Goal: Use online tool/utility: Use online tool/utility

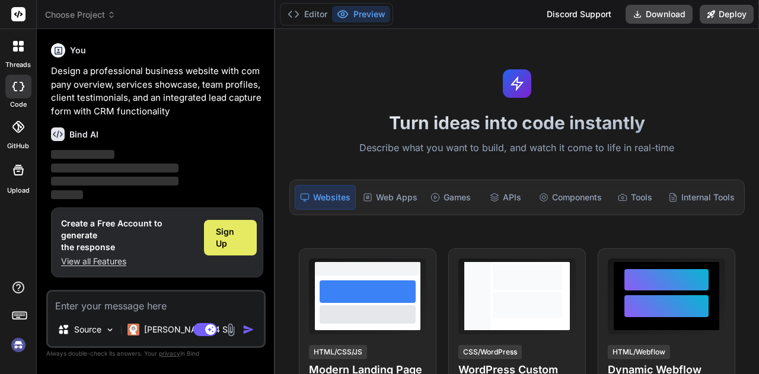
click at [238, 228] on span "Sign Up" at bounding box center [230, 238] width 29 height 24
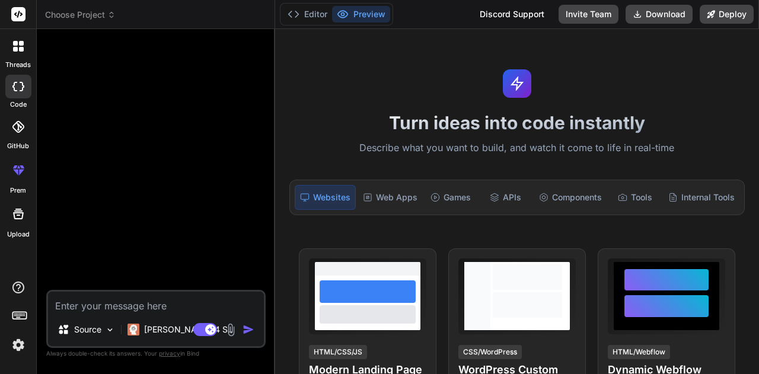
type textarea "x"
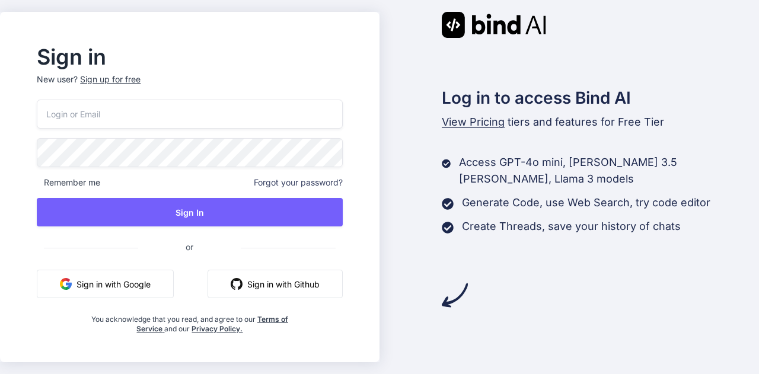
click at [121, 279] on button "Sign in with Google" at bounding box center [105, 284] width 137 height 28
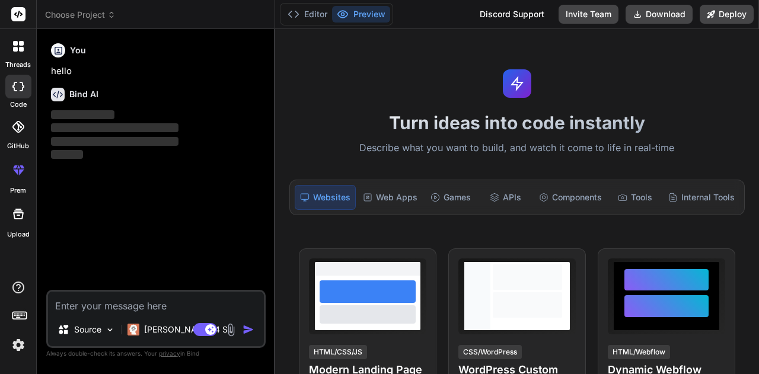
click at [4, 159] on div "prem" at bounding box center [18, 173] width 36 height 44
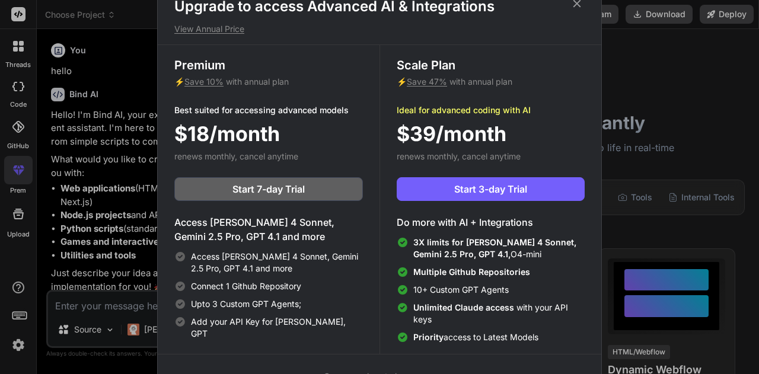
click at [95, 157] on div "Upgrade to access Advanced AI & Integrations View Annual Price Premium ⚡ Save 1…" at bounding box center [379, 187] width 759 height 374
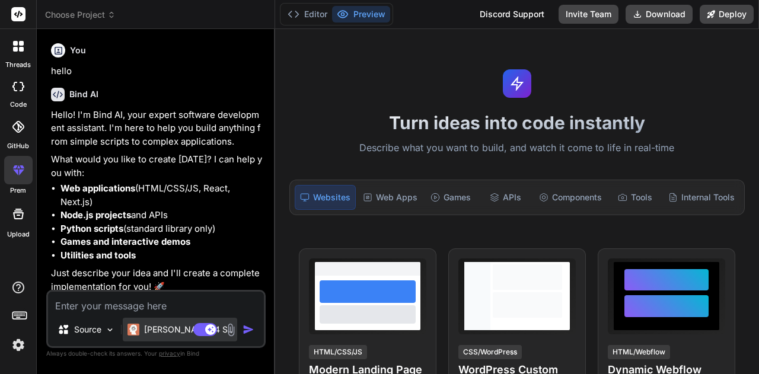
click at [164, 331] on p "[PERSON_NAME] 4 S.." at bounding box center [188, 330] width 88 height 12
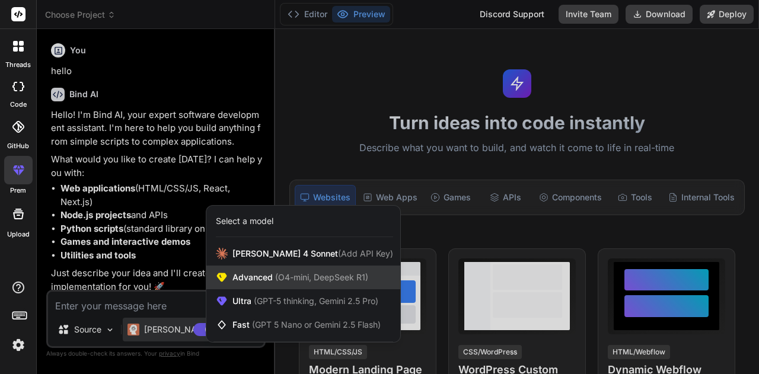
click at [350, 281] on span "(O4-mini, DeepSeek R1)" at bounding box center [320, 277] width 95 height 10
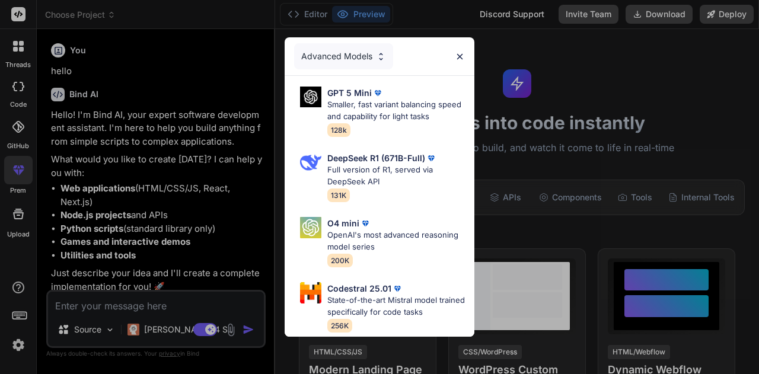
click at [521, 113] on div "Advanced Models GPT 5 Mini Smaller, fast variant balancing speed and capability…" at bounding box center [379, 187] width 759 height 374
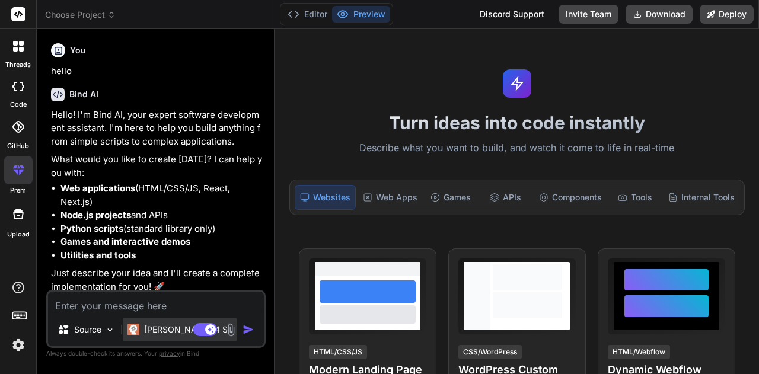
click at [149, 327] on p "[PERSON_NAME] 4 S.." at bounding box center [188, 330] width 88 height 12
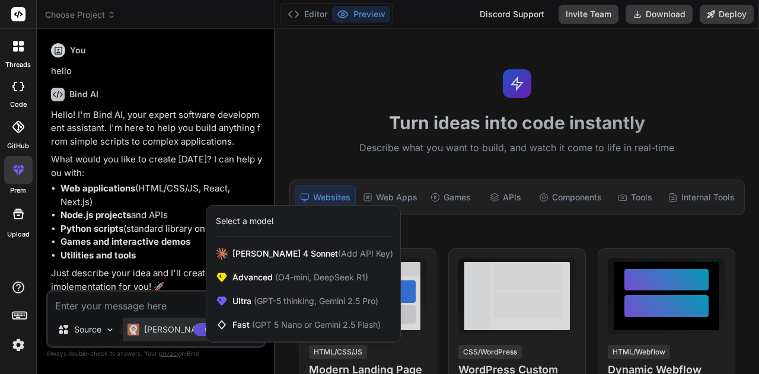
click at [152, 329] on div at bounding box center [379, 187] width 759 height 374
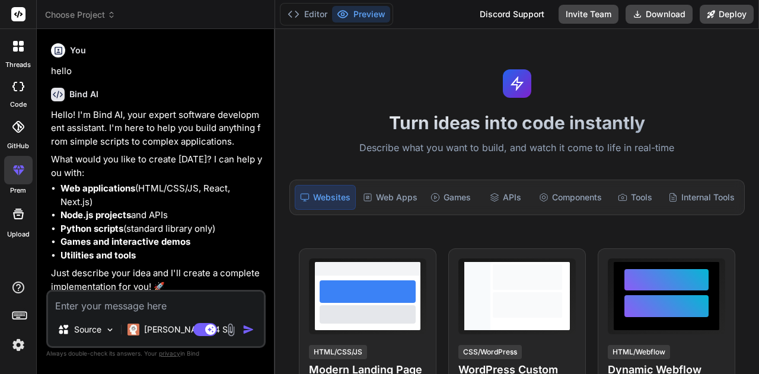
scroll to position [5, 0]
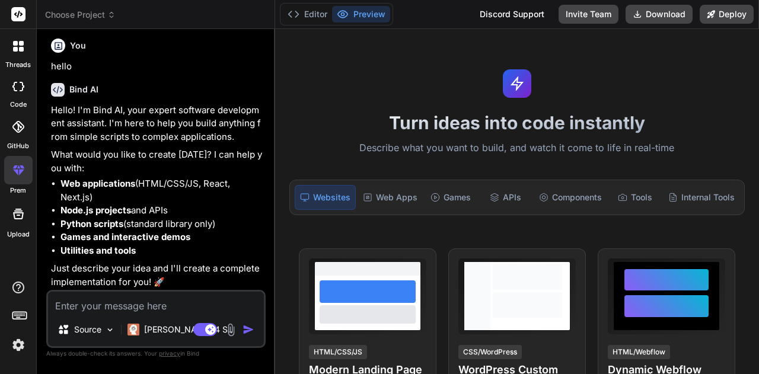
click at [191, 328] on button "Agent Mode. When this toggle is activated, AI automatically makes decisions, re…" at bounding box center [205, 329] width 28 height 14
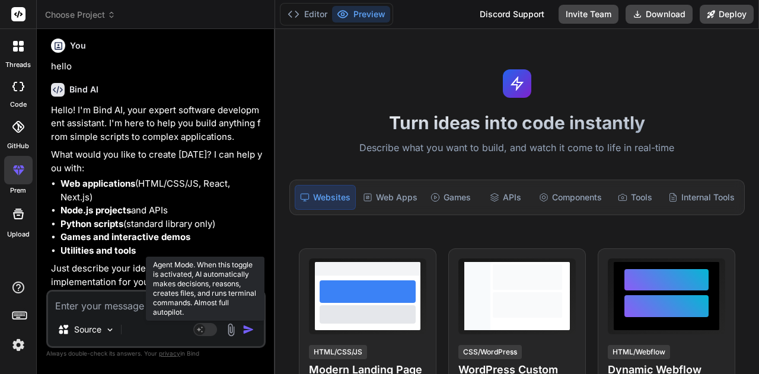
click at [205, 330] on rect at bounding box center [199, 329] width 11 height 11
type textarea "x"
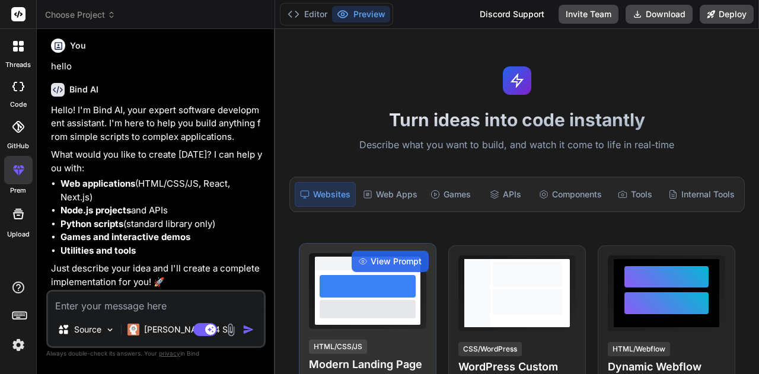
scroll to position [4, 0]
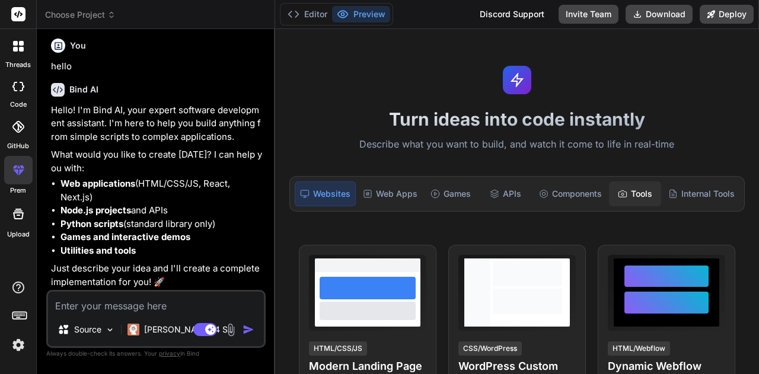
click at [609, 197] on div "Tools" at bounding box center [635, 193] width 52 height 25
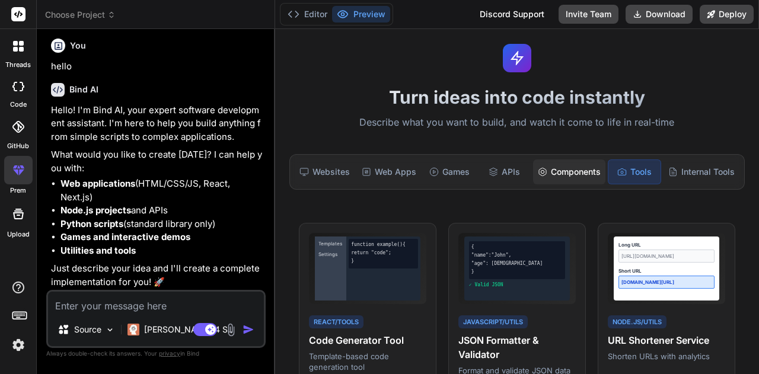
scroll to position [26, 0]
click at [547, 174] on div "Components" at bounding box center [569, 171] width 72 height 25
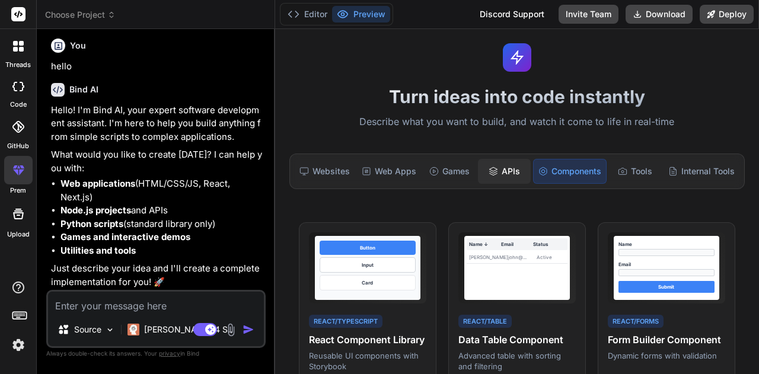
click at [492, 168] on icon at bounding box center [492, 171] width 9 height 9
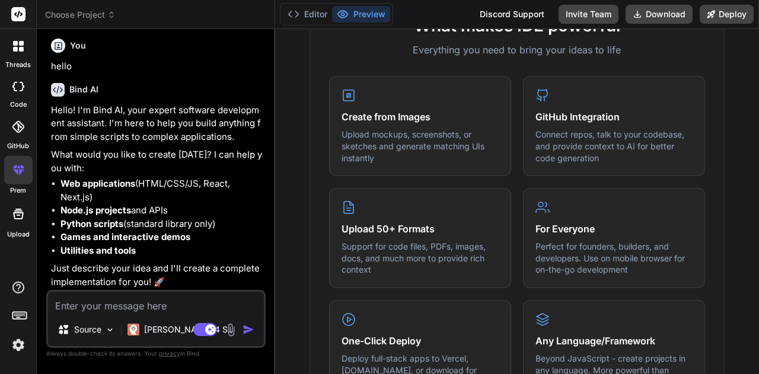
scroll to position [781, 0]
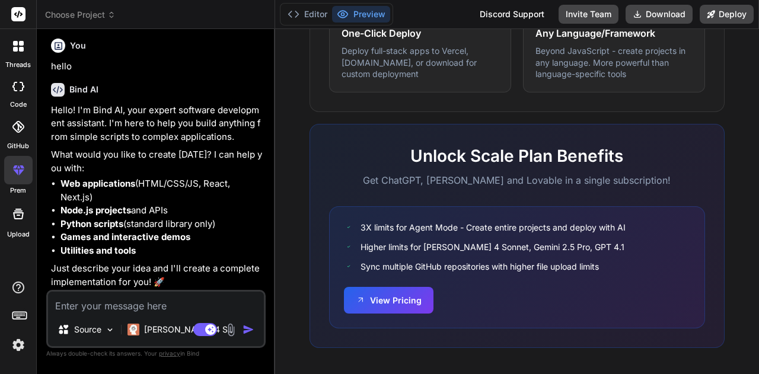
click at [165, 299] on textarea at bounding box center [156, 302] width 216 height 21
paste textarea "A simple recipe maker that generates recipes based on the ingredients I have in…"
type textarea "A simple recipe maker that generates recipes based on the ingredients I have in…"
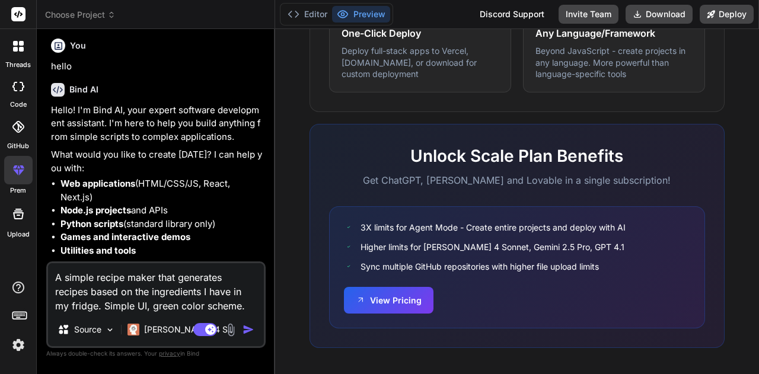
type textarea "x"
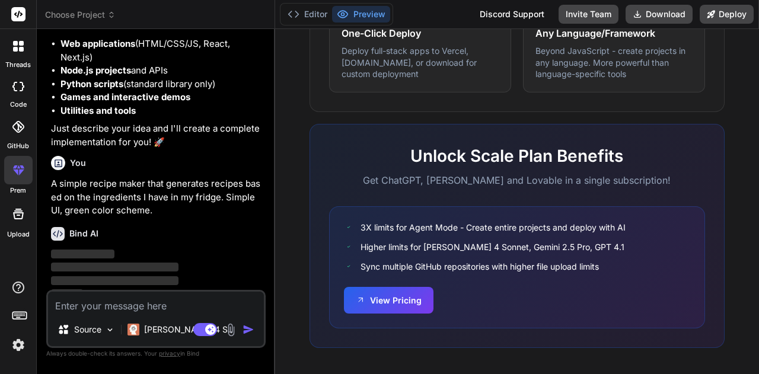
scroll to position [155, 0]
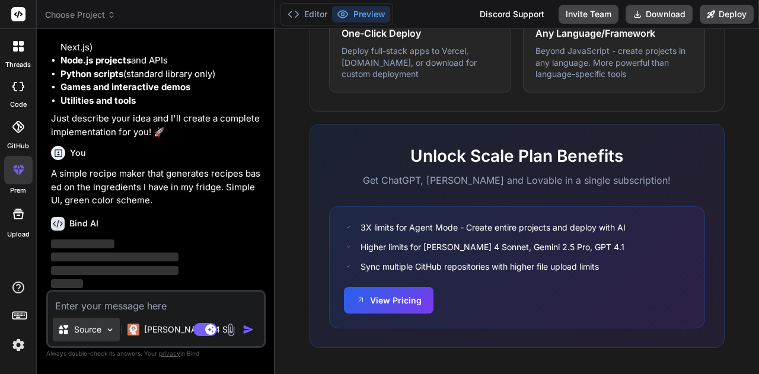
click at [75, 331] on p "Source" at bounding box center [87, 330] width 27 height 12
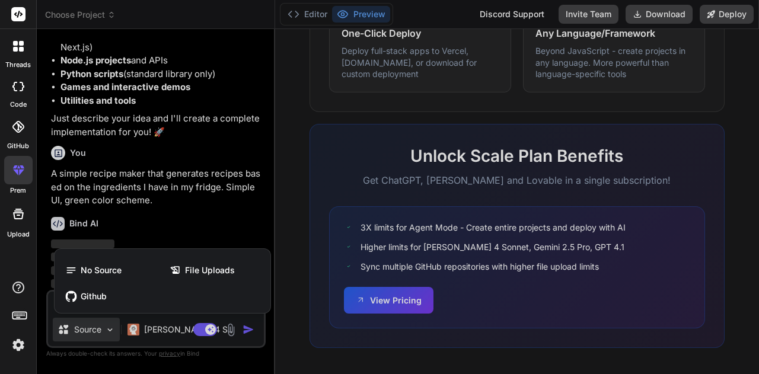
click at [98, 329] on div at bounding box center [379, 187] width 759 height 374
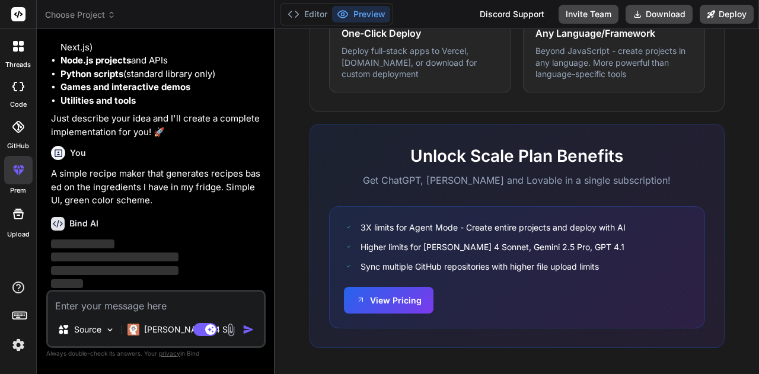
scroll to position [0, 0]
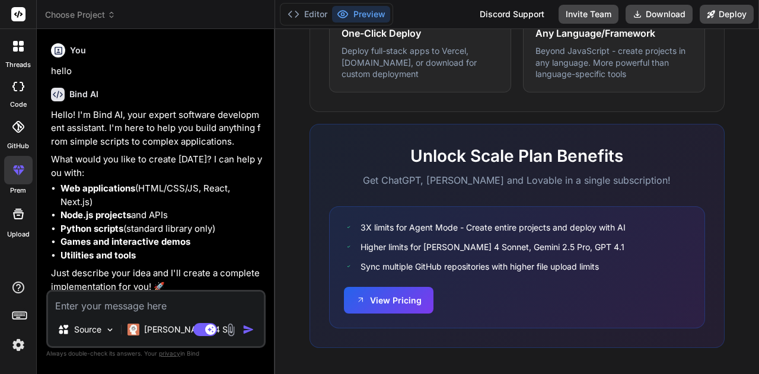
click at [18, 133] on div at bounding box center [18, 127] width 26 height 26
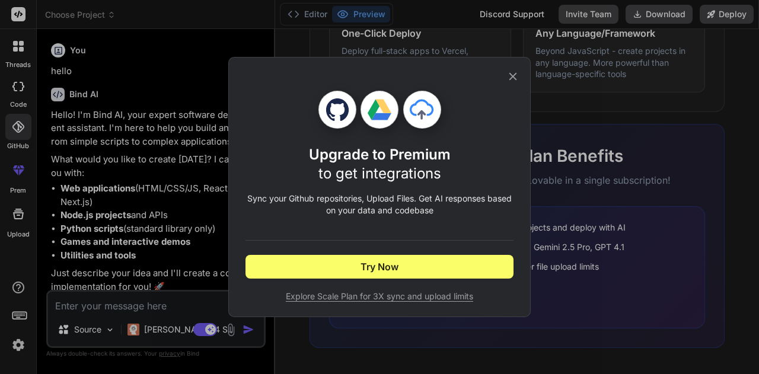
click at [571, 290] on div "Upgrade to Premium to get integrations Sync your Github repositories, Upload Fi…" at bounding box center [379, 187] width 759 height 374
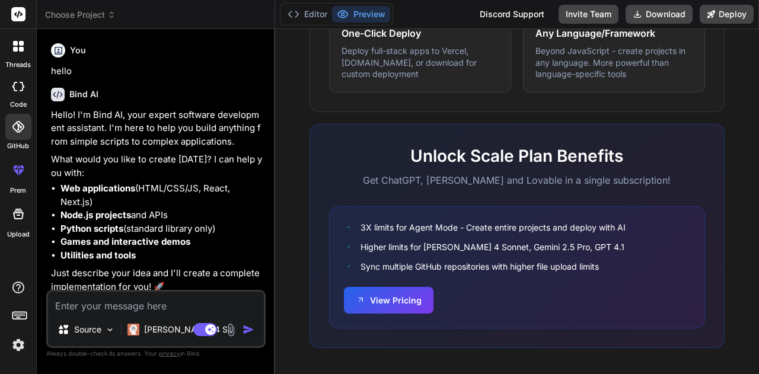
type textarea "x"
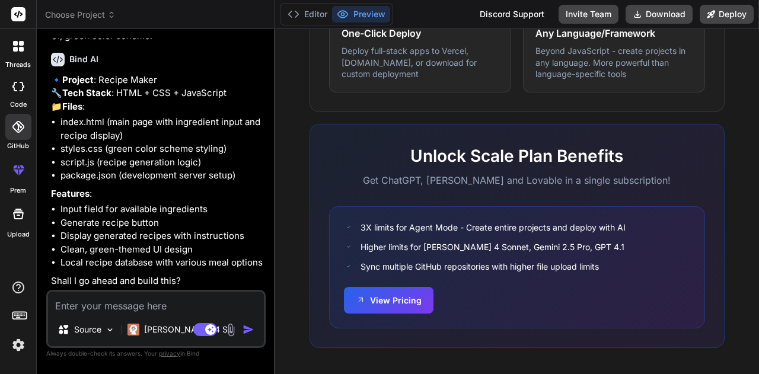
scroll to position [334, 0]
click at [135, 303] on textarea at bounding box center [156, 302] width 216 height 21
type textarea "s"
type textarea "x"
type textarea "su"
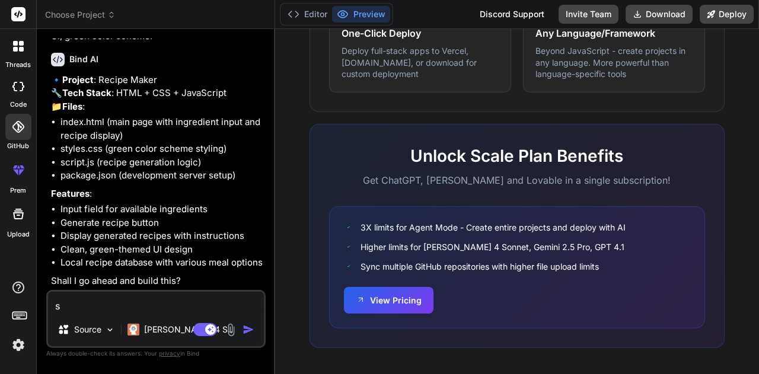
type textarea "x"
type textarea "sur"
type textarea "x"
type textarea "sure"
type textarea "x"
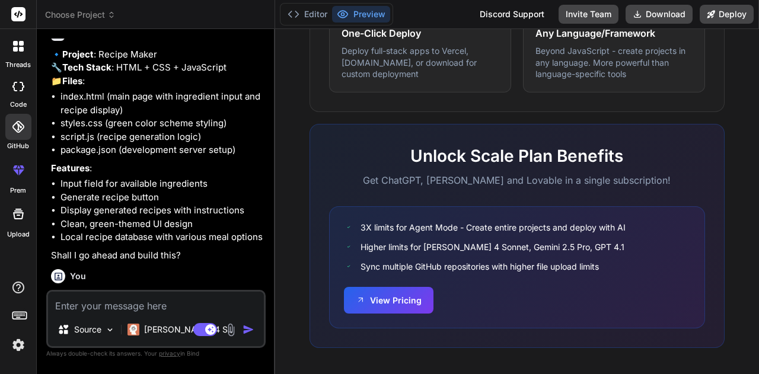
scroll to position [468, 0]
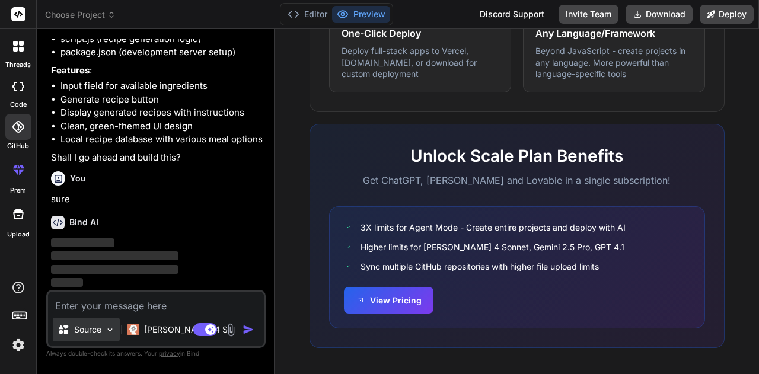
click at [102, 327] on div "Source" at bounding box center [86, 330] width 67 height 24
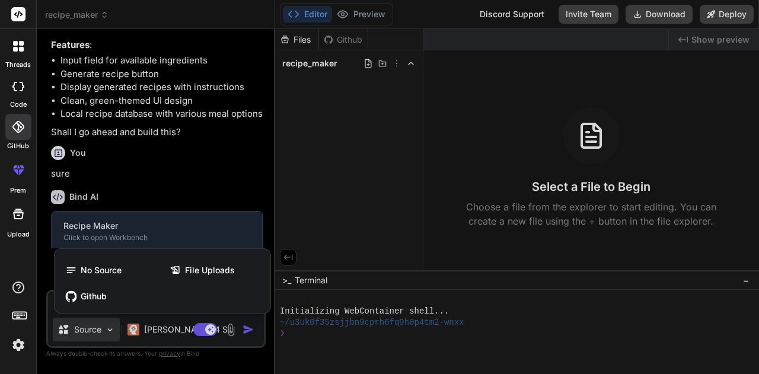
click at [97, 343] on div at bounding box center [379, 187] width 759 height 374
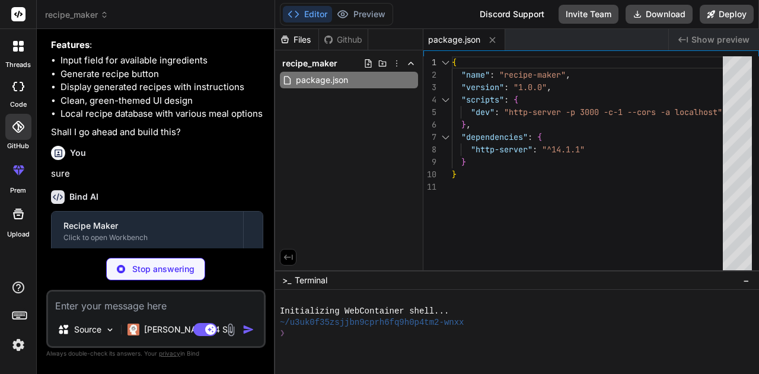
type textarea "x"
type textarea "<script src="script.js"></script> </body> </html>"
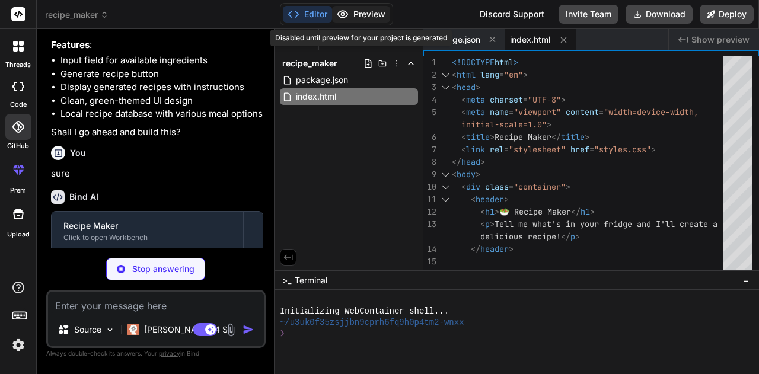
type textarea "x"
type textarea ".ingredients-list ul { grid-template-columns: 1fr; } }"
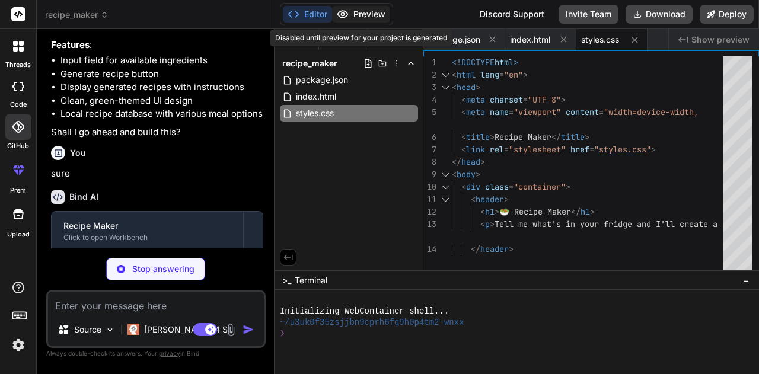
type textarea "x"
type textarea "} // Initialize the app when [PERSON_NAME] is loaded document.addEventListener(…"
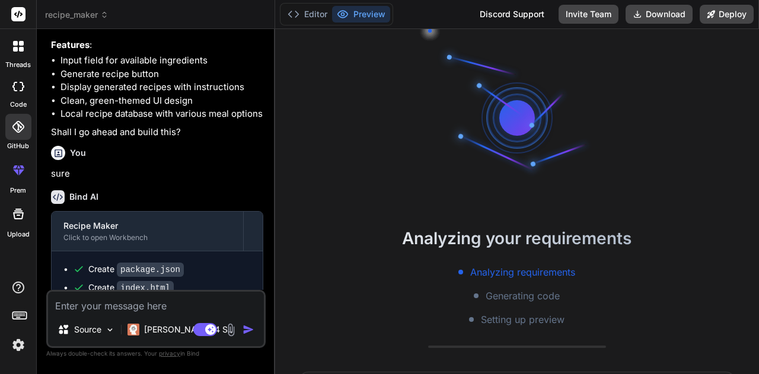
type textarea "x"
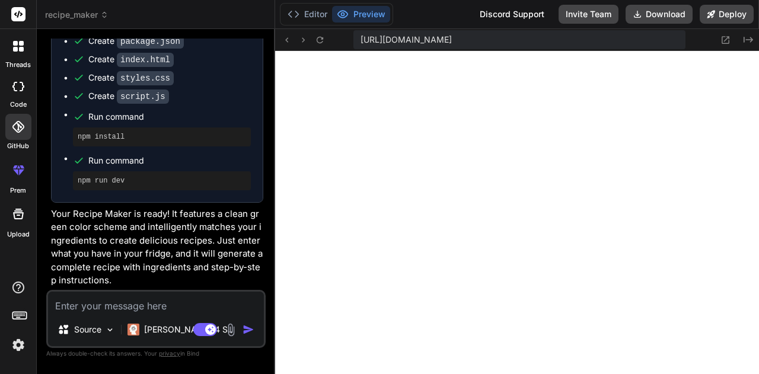
scroll to position [705, 0]
